Goal: Book appointment/travel/reservation

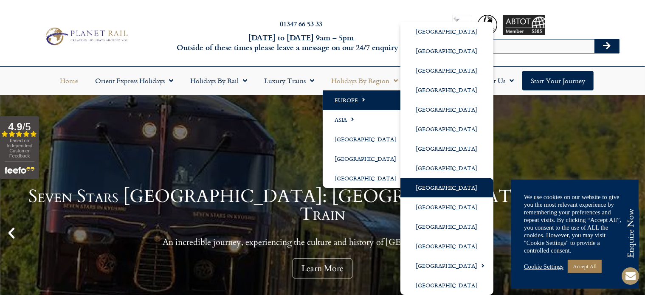
click at [446, 186] on link "[GEOGRAPHIC_DATA]" at bounding box center [446, 188] width 93 height 20
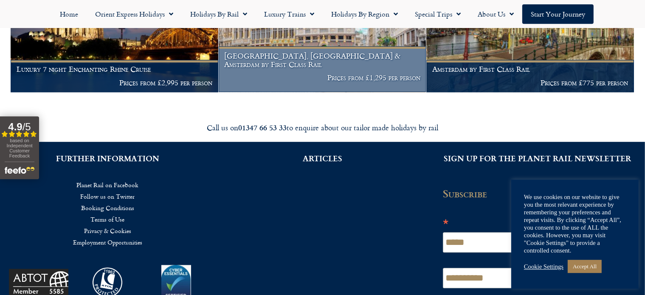
scroll to position [168, 0]
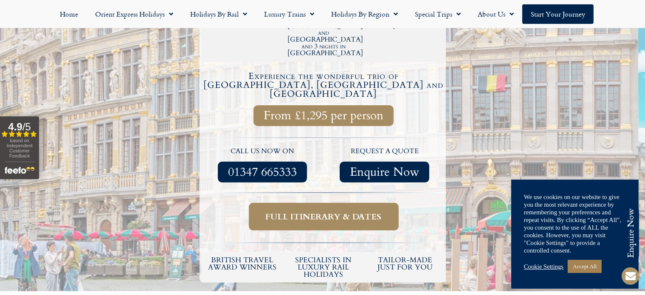
scroll to position [275, 0]
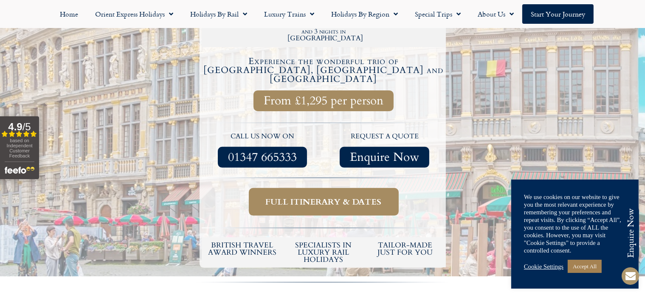
click at [298, 196] on span "Full itinerary & dates" at bounding box center [324, 201] width 116 height 11
click at [283, 196] on span "Full itinerary & dates" at bounding box center [324, 201] width 116 height 11
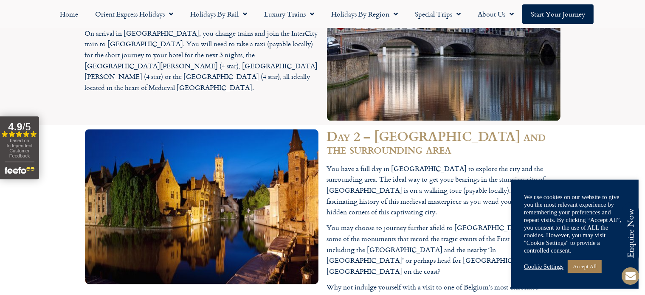
scroll to position [1265, 0]
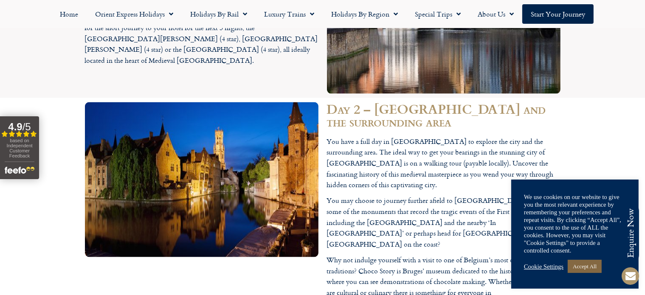
click at [587, 268] on link "Accept All" at bounding box center [584, 266] width 34 height 13
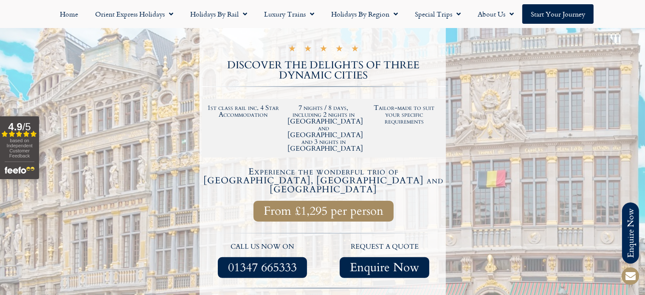
scroll to position [275, 0]
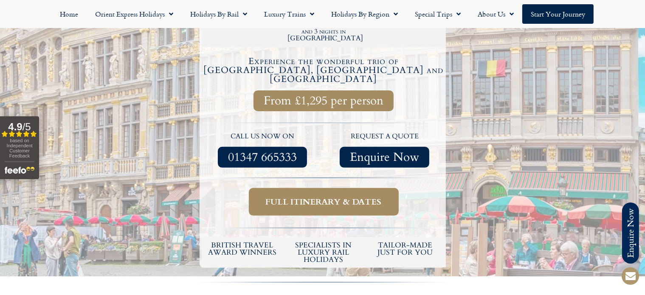
click at [287, 196] on span "Full itinerary & dates" at bounding box center [324, 201] width 116 height 11
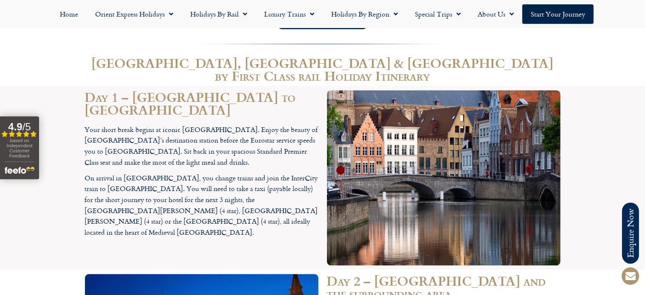
scroll to position [880, 0]
